Goal: Task Accomplishment & Management: Use online tool/utility

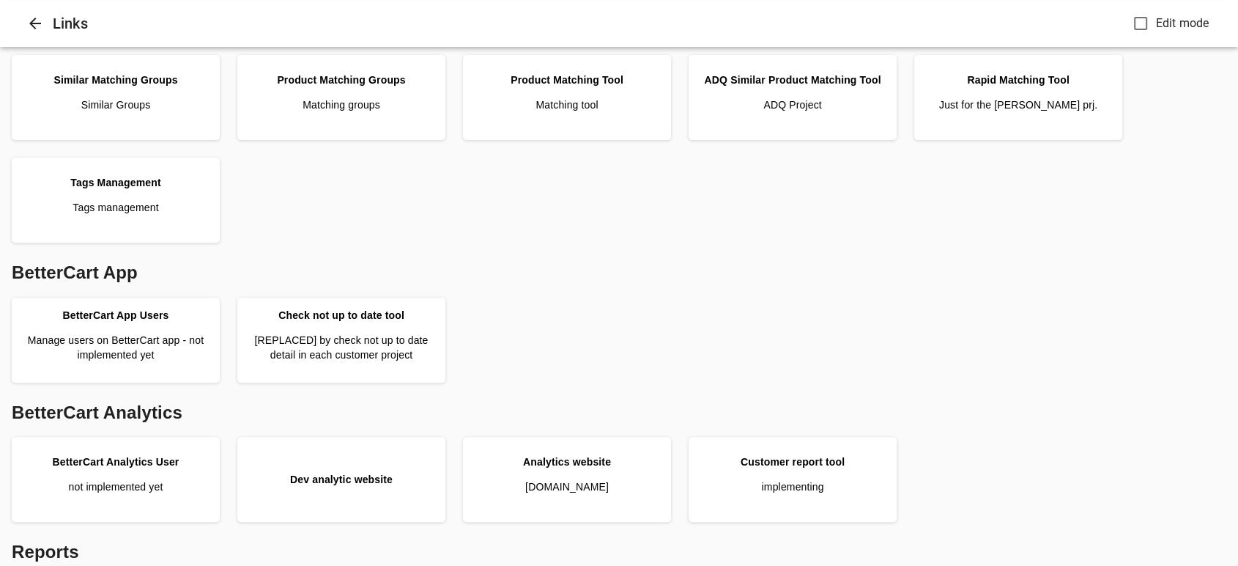
scroll to position [645, 0]
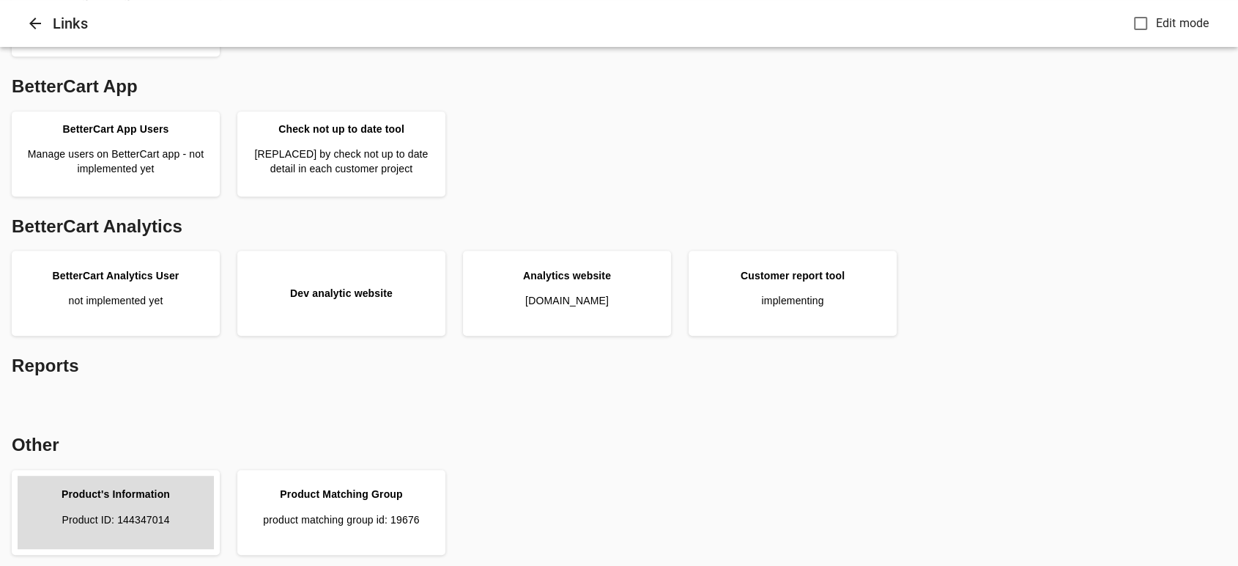
click at [140, 495] on div "Product's Information" at bounding box center [116, 493] width 108 height 15
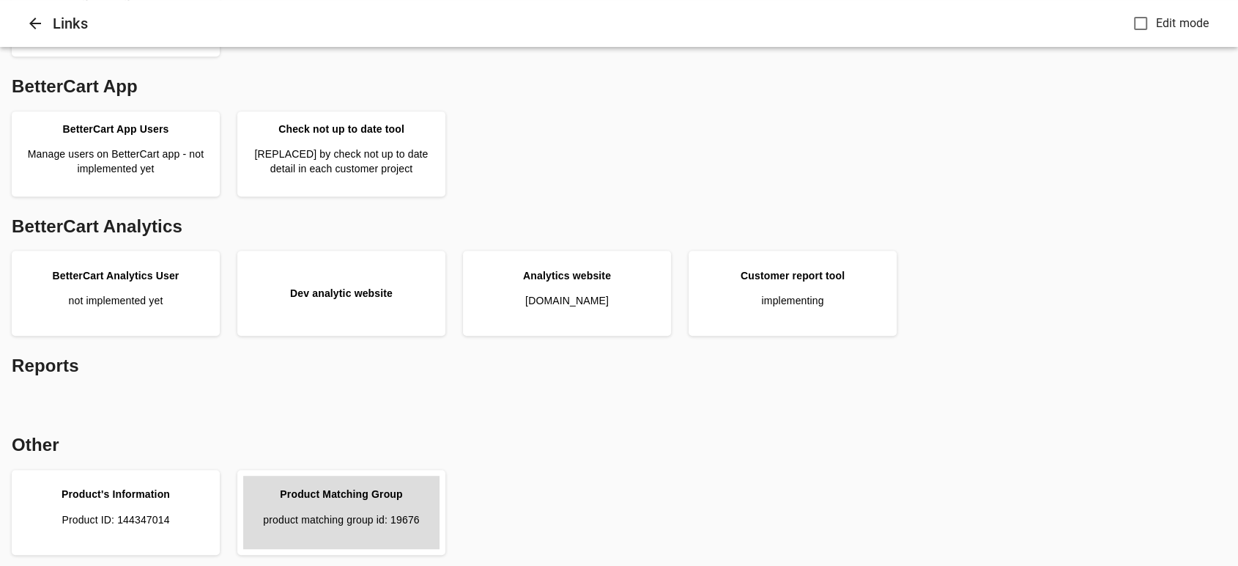
click at [393, 490] on div "Product Matching Group" at bounding box center [341, 493] width 122 height 15
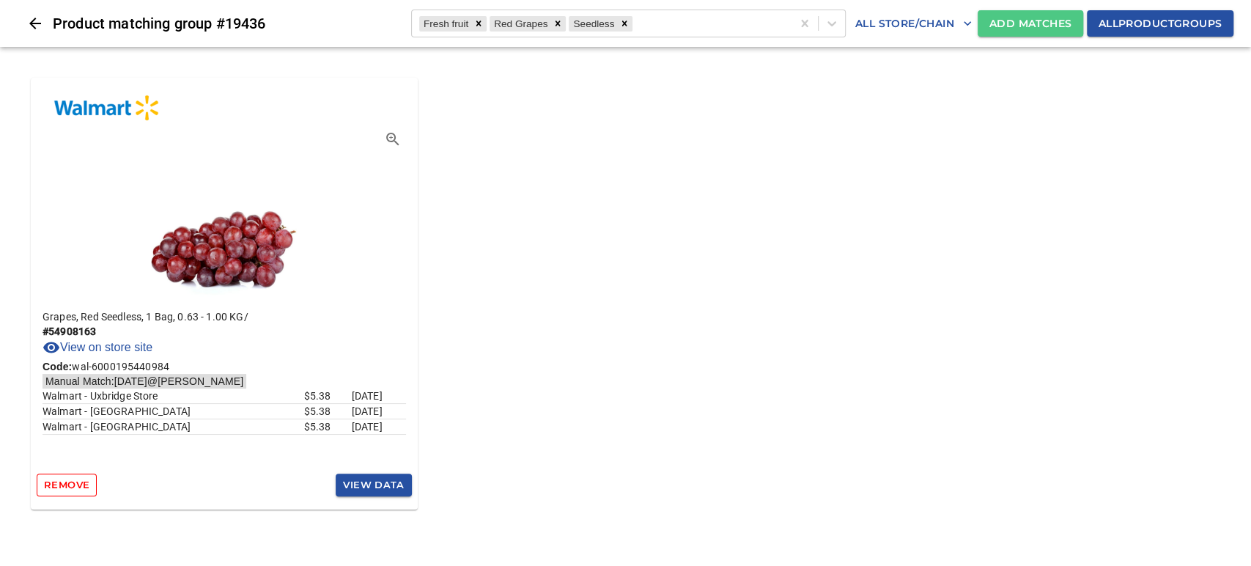
click at [1014, 32] on button "Add Matches" at bounding box center [1029, 23] width 105 height 27
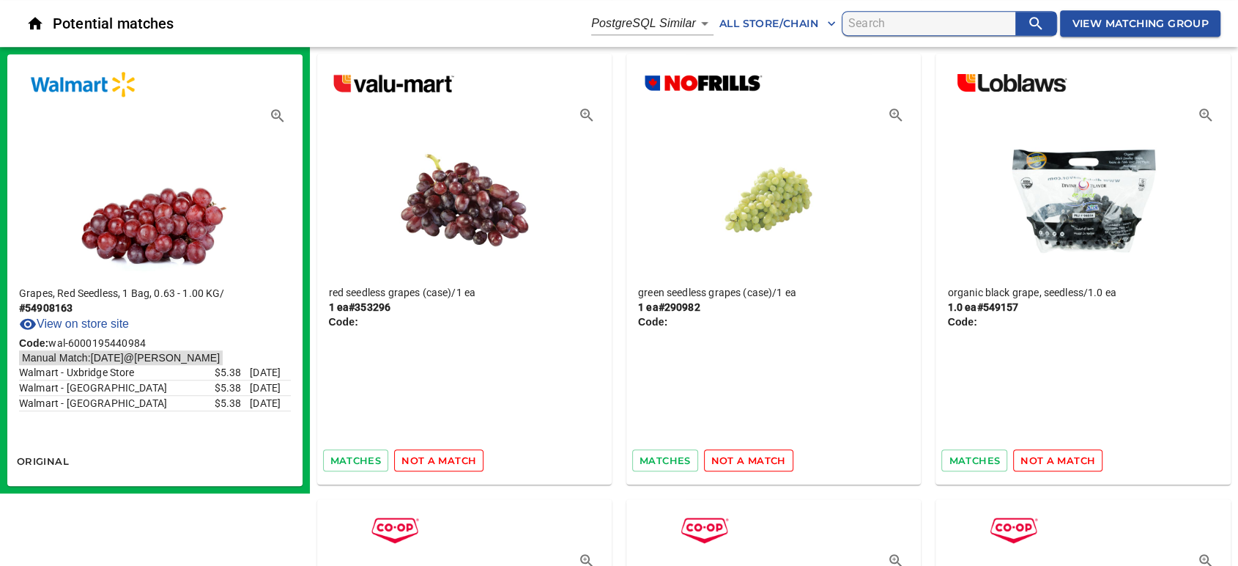
scroll to position [895, 0]
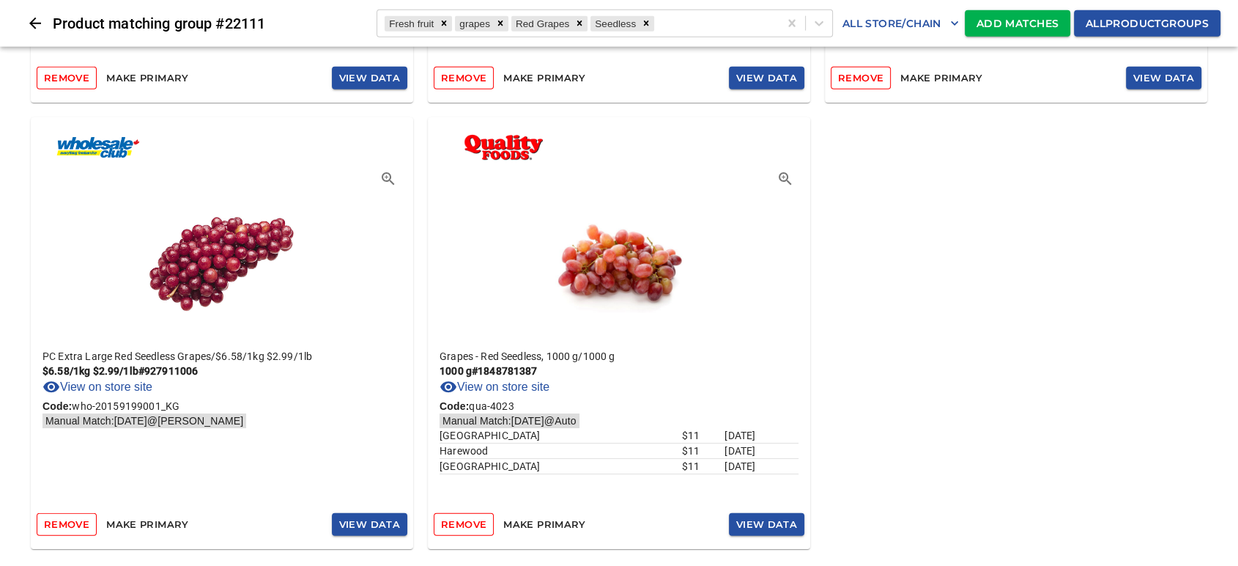
scroll to position [3541, 0]
